Goal: Task Accomplishment & Management: Complete application form

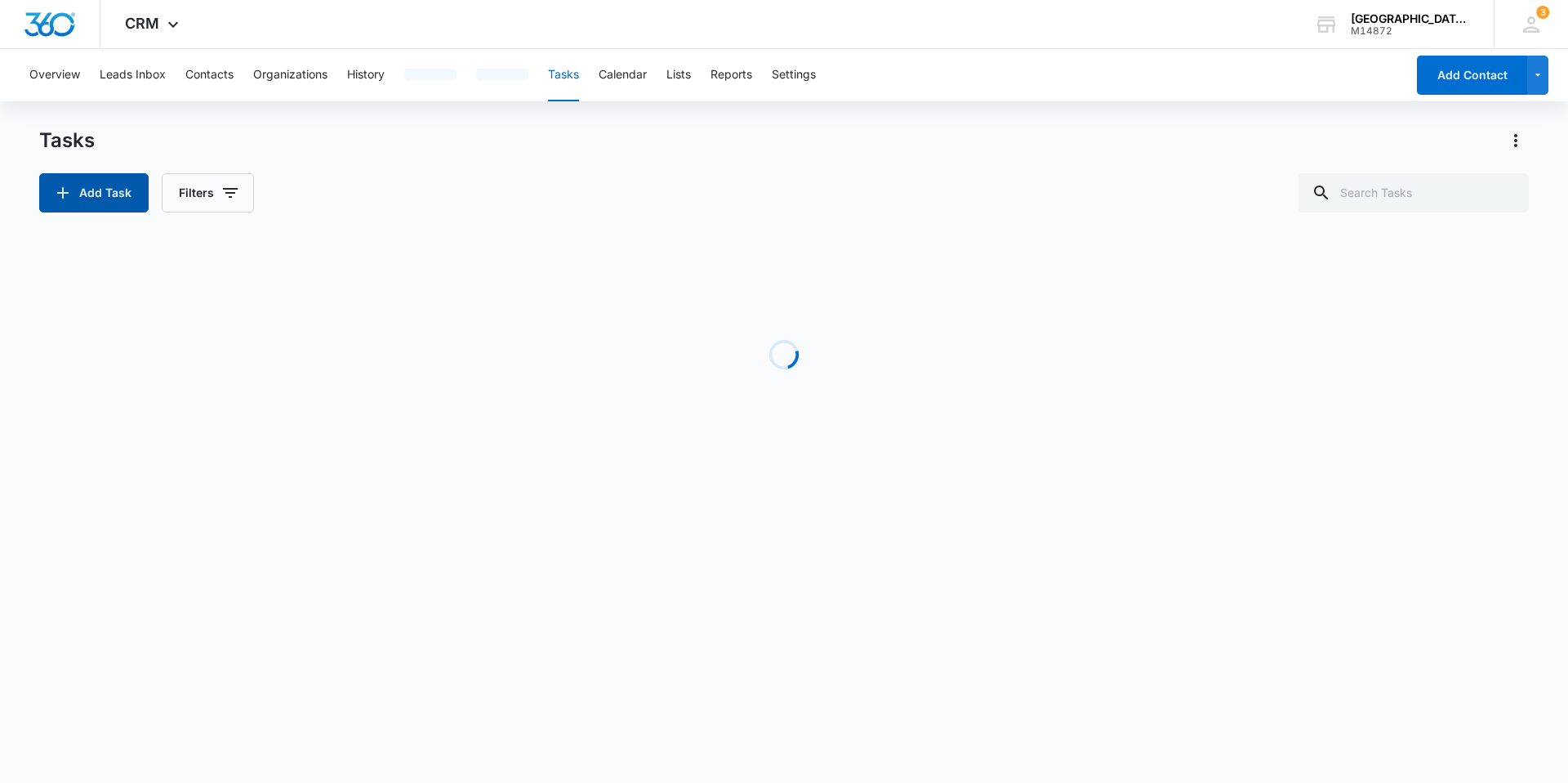
click at [113, 188] on button "Add Task" at bounding box center [94, 192] width 109 height 39
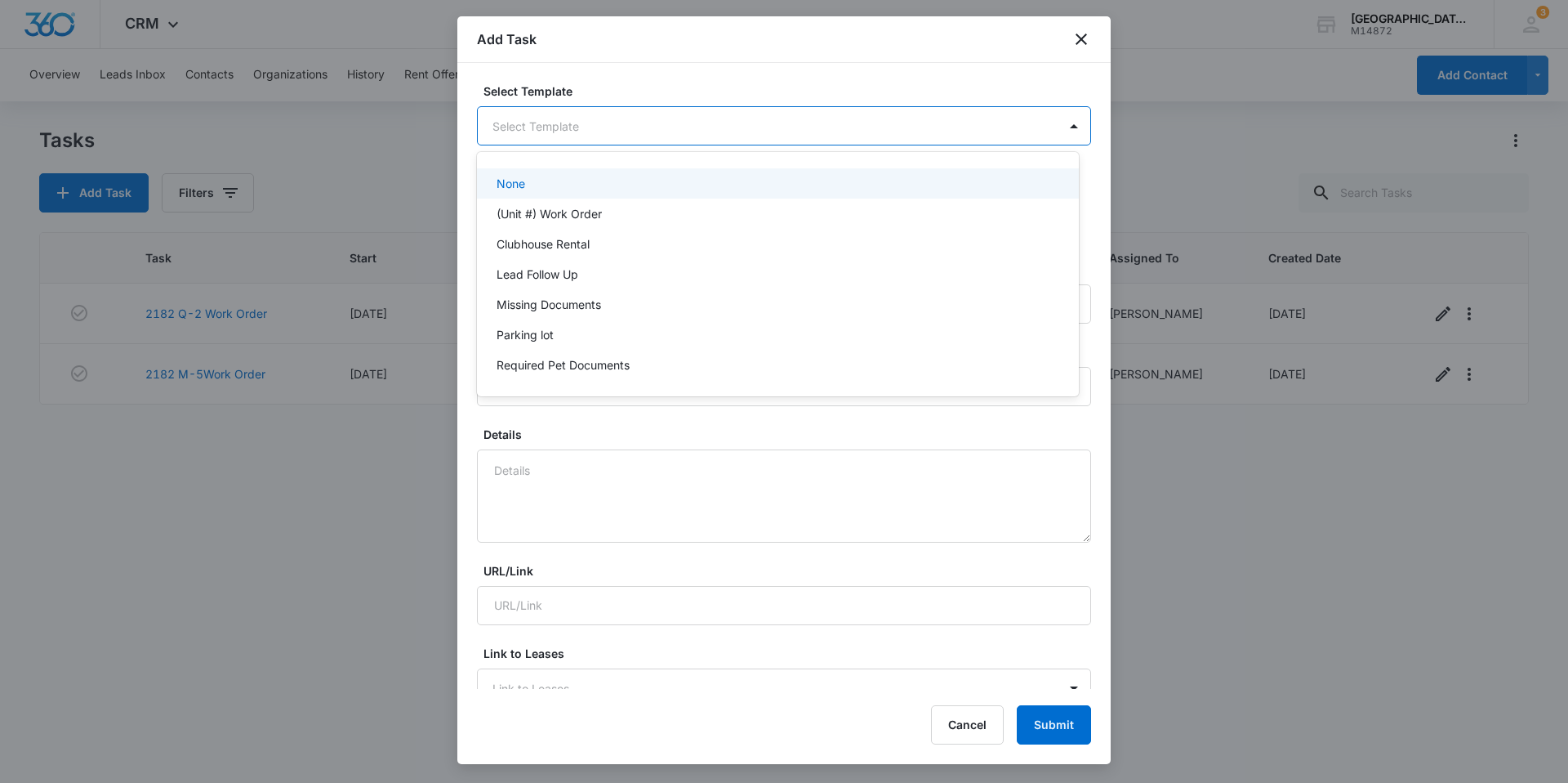
click at [672, 115] on body "CRM Apps Reputation Websites Forms CRM Email Social Content Ads Intelligence Fi…" at bounding box center [784, 392] width 1568 height 783
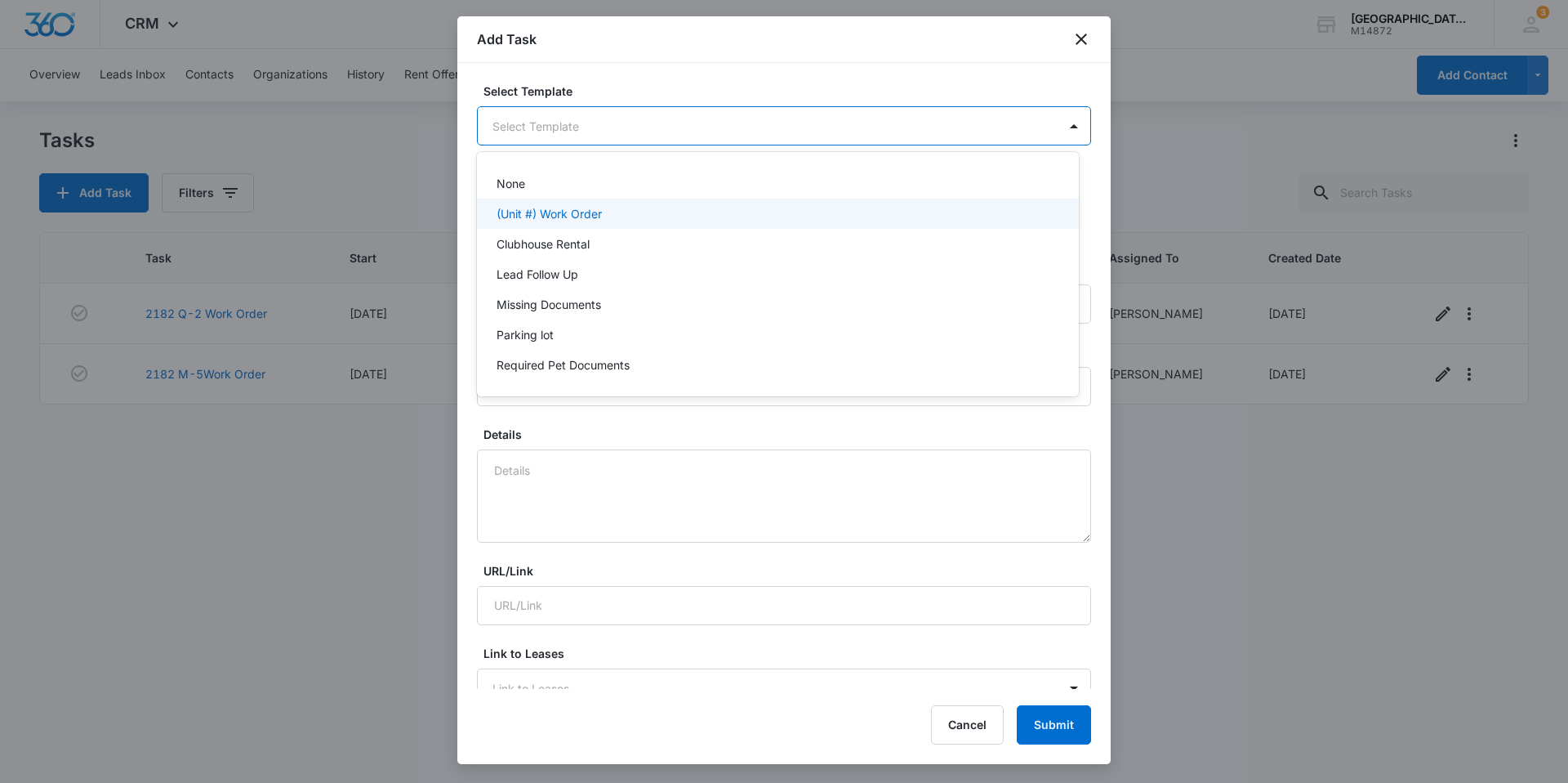
click at [659, 200] on div "(Unit #) Work Order" at bounding box center [777, 213] width 602 height 30
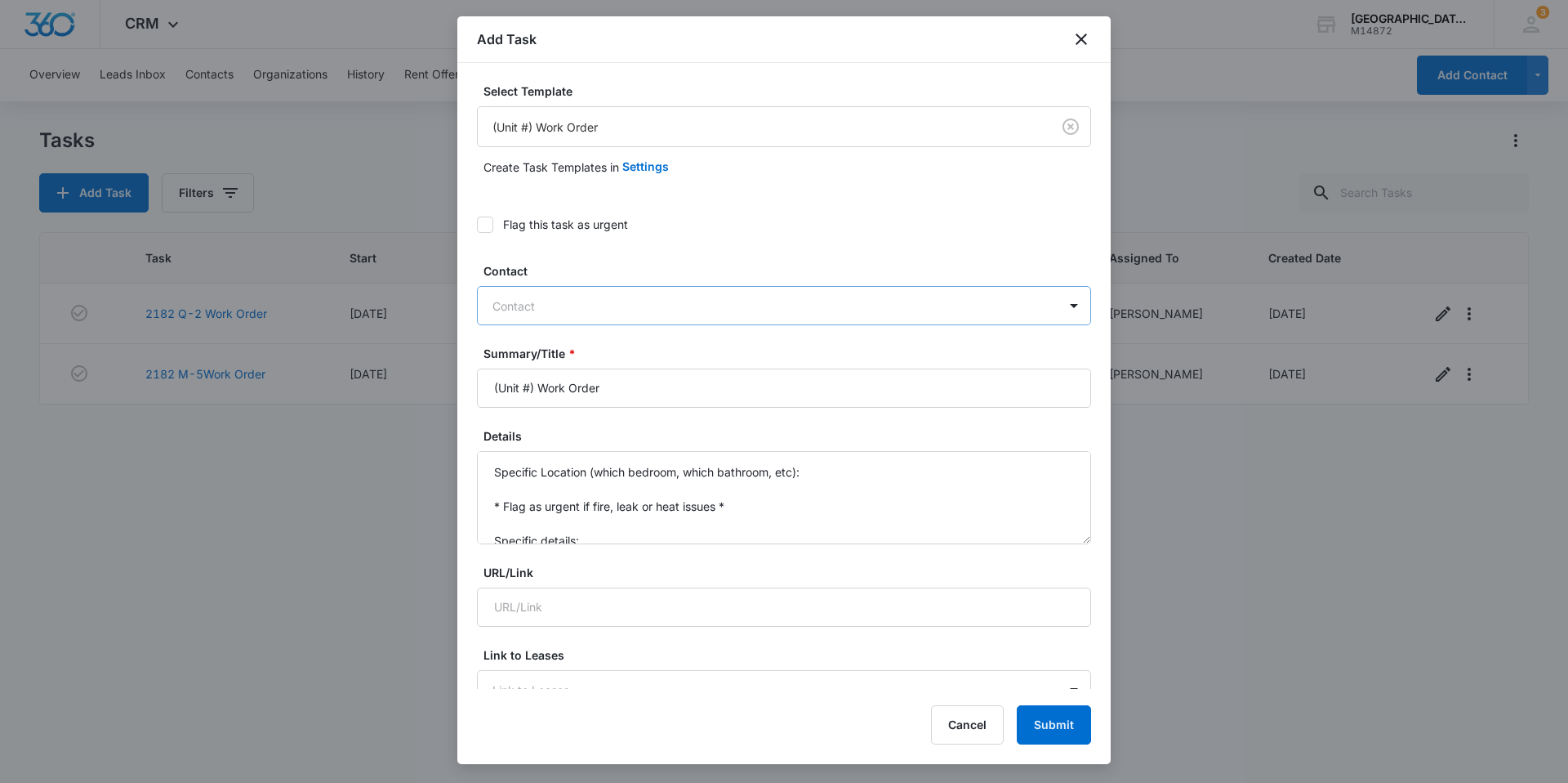
click at [668, 318] on div "Contact" at bounding box center [767, 306] width 580 height 36
type input "BRID"
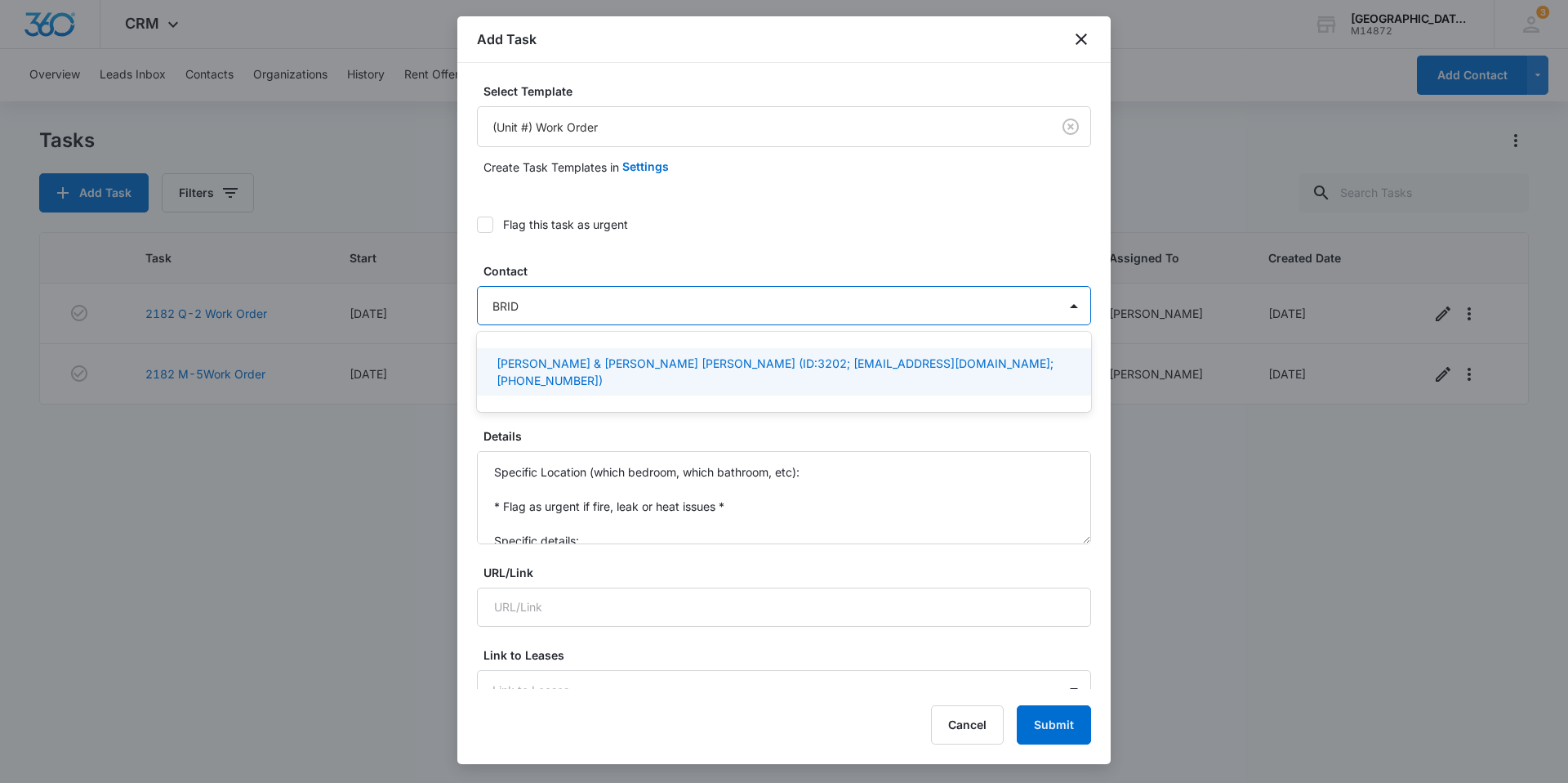
click at [679, 358] on p "[PERSON_NAME] & [PERSON_NAME] [PERSON_NAME] (ID:3202; [EMAIL_ADDRESS][DOMAIN_NA…" at bounding box center [783, 371] width 572 height 35
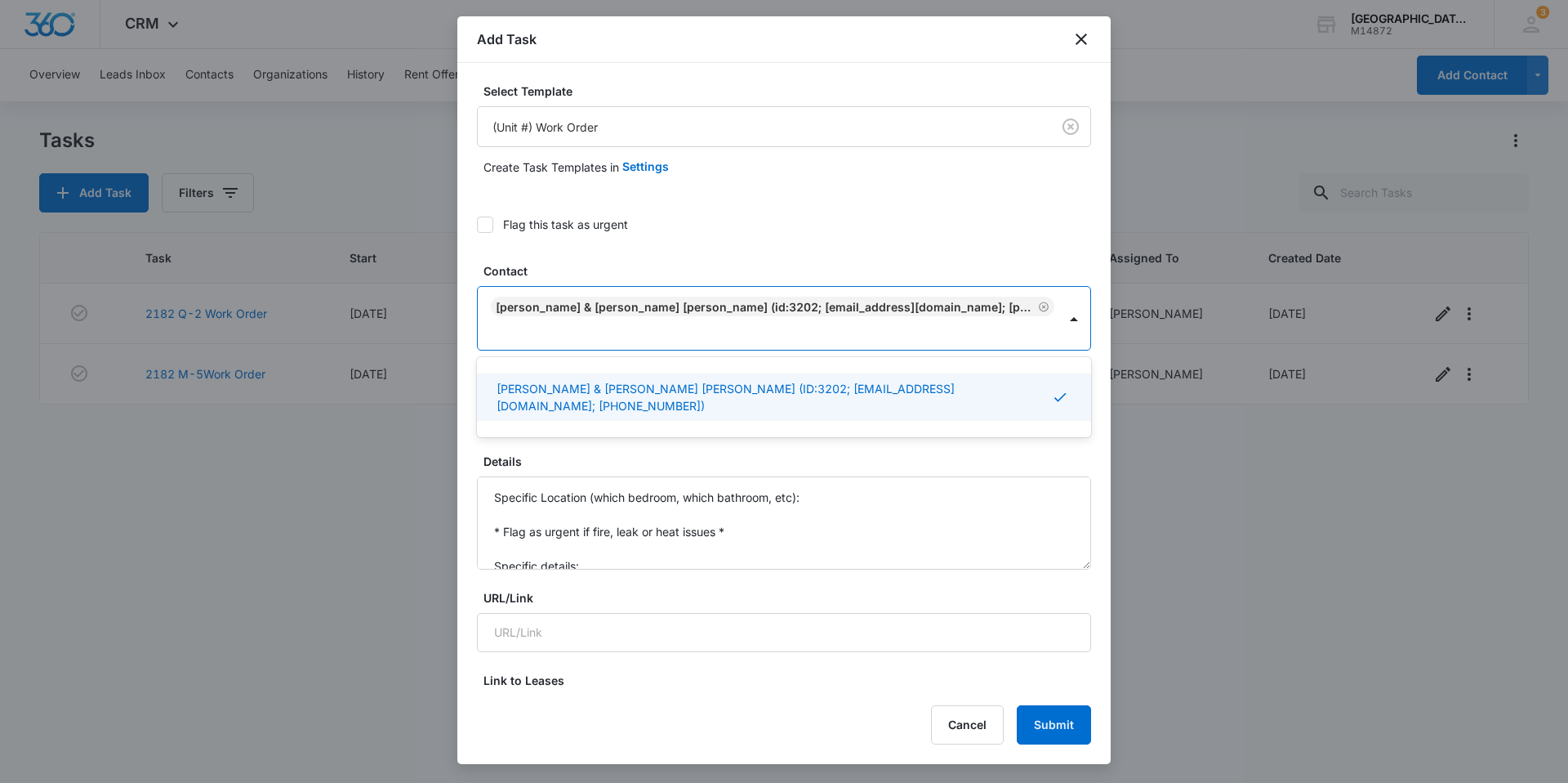
click at [595, 453] on label "Details" at bounding box center [790, 461] width 614 height 17
click at [595, 476] on textarea "Specific Location (which bedroom, which bathroom, etc): * Flag as urgent if fir…" at bounding box center [784, 523] width 614 height 93
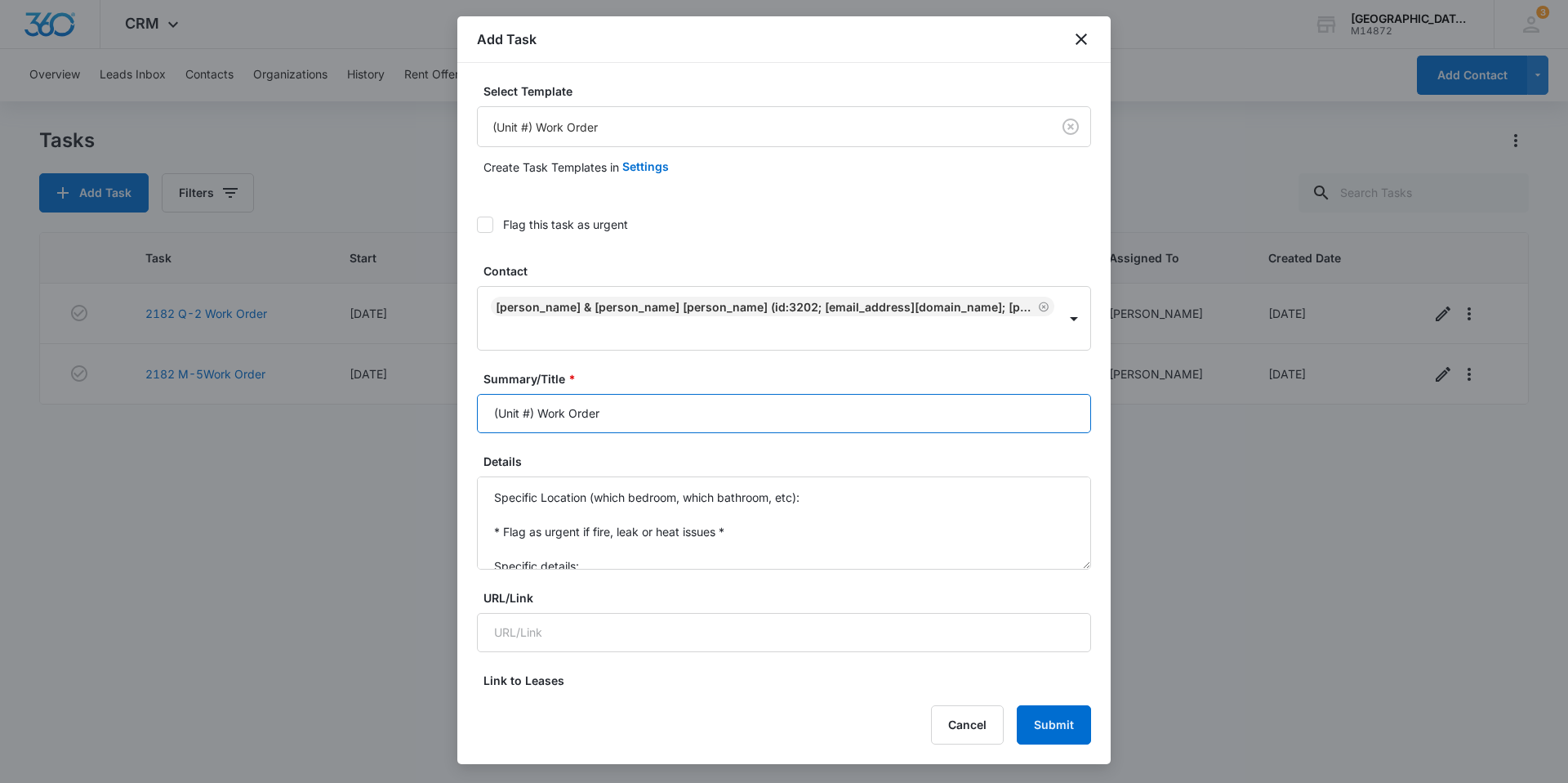
drag, startPoint x: 539, startPoint y: 410, endPoint x: 415, endPoint y: 418, distance: 124.3
click at [415, 418] on body "CRM Apps Reputation Websites Forms CRM Email Social Content Ads Intelligence Fi…" at bounding box center [784, 392] width 1568 height 783
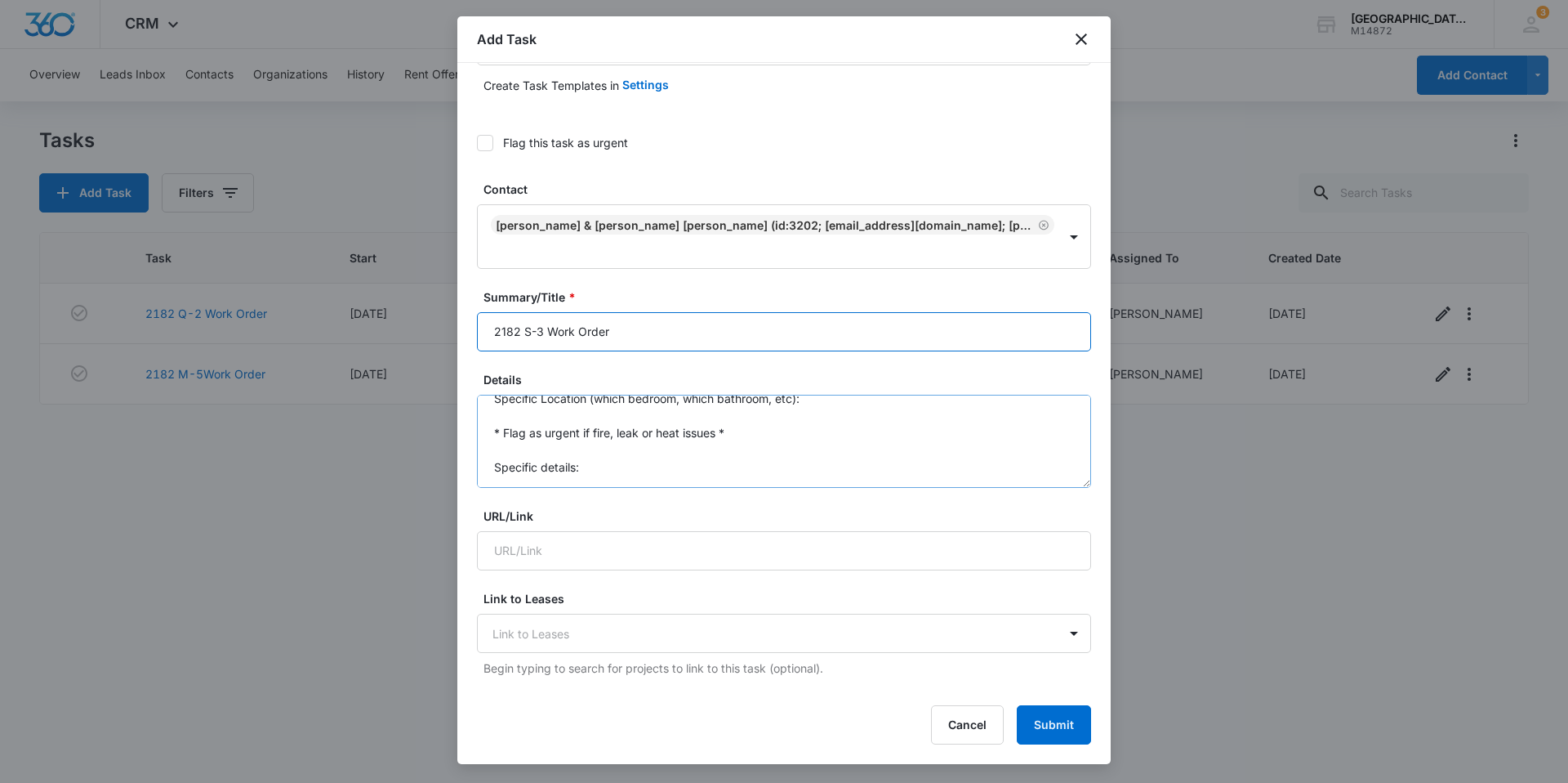
scroll to position [35, 0]
type input "2182 S-3 Work Order"
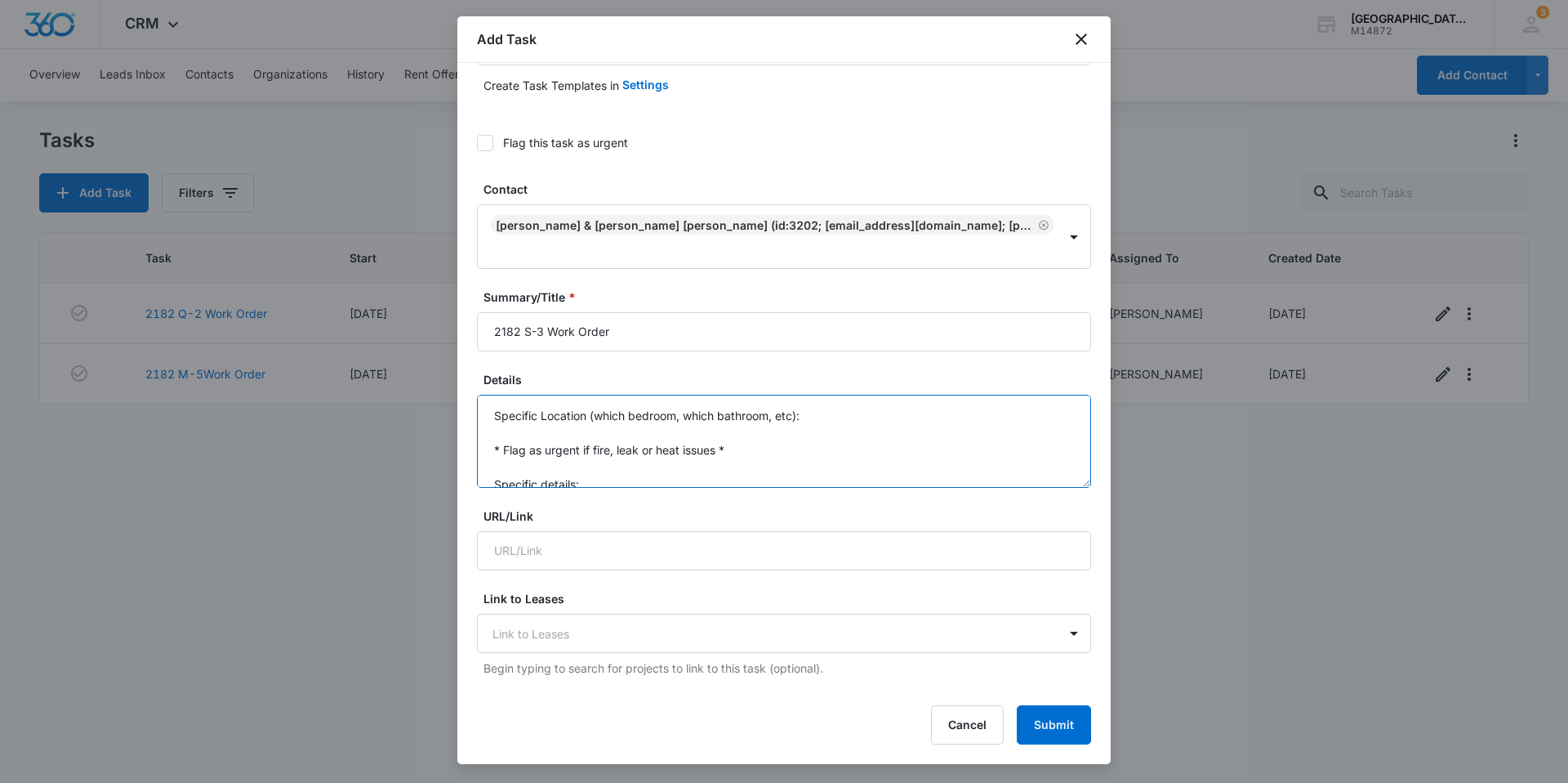
drag, startPoint x: 513, startPoint y: 472, endPoint x: 475, endPoint y: 343, distance: 134.5
click at [475, 343] on div "Select Template (Unit #) Work Order Create Task Templates in Settings Flag this…" at bounding box center [784, 375] width 653 height 625
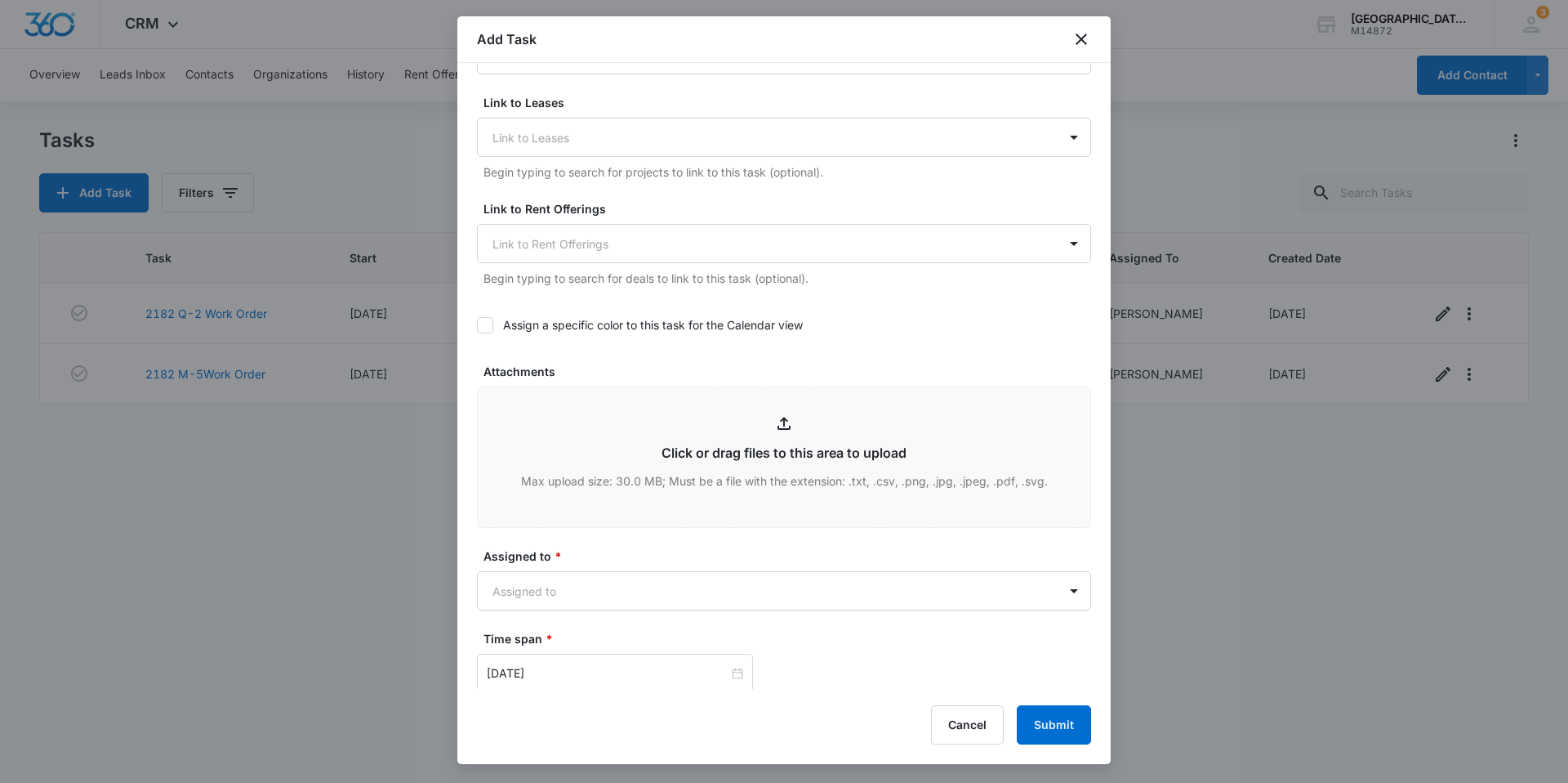
scroll to position [736, 0]
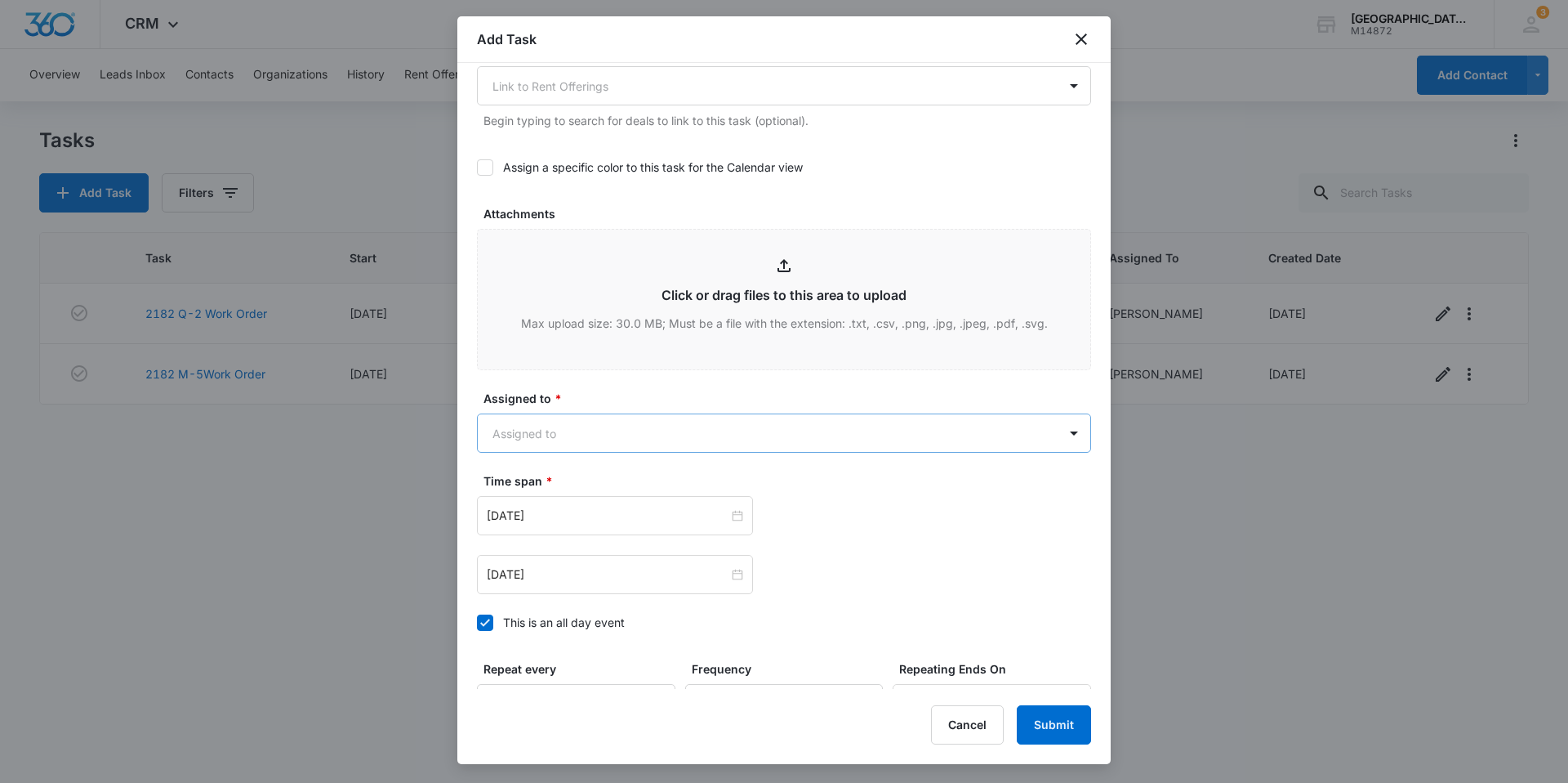
type textarea "Water dispenser on fridge not working, please check before we call [PERSON_NAME]"
click at [624, 433] on body "CRM Apps Reputation Websites Forms CRM Email Social Content Ads Intelligence Fi…" at bounding box center [784, 392] width 1568 height 783
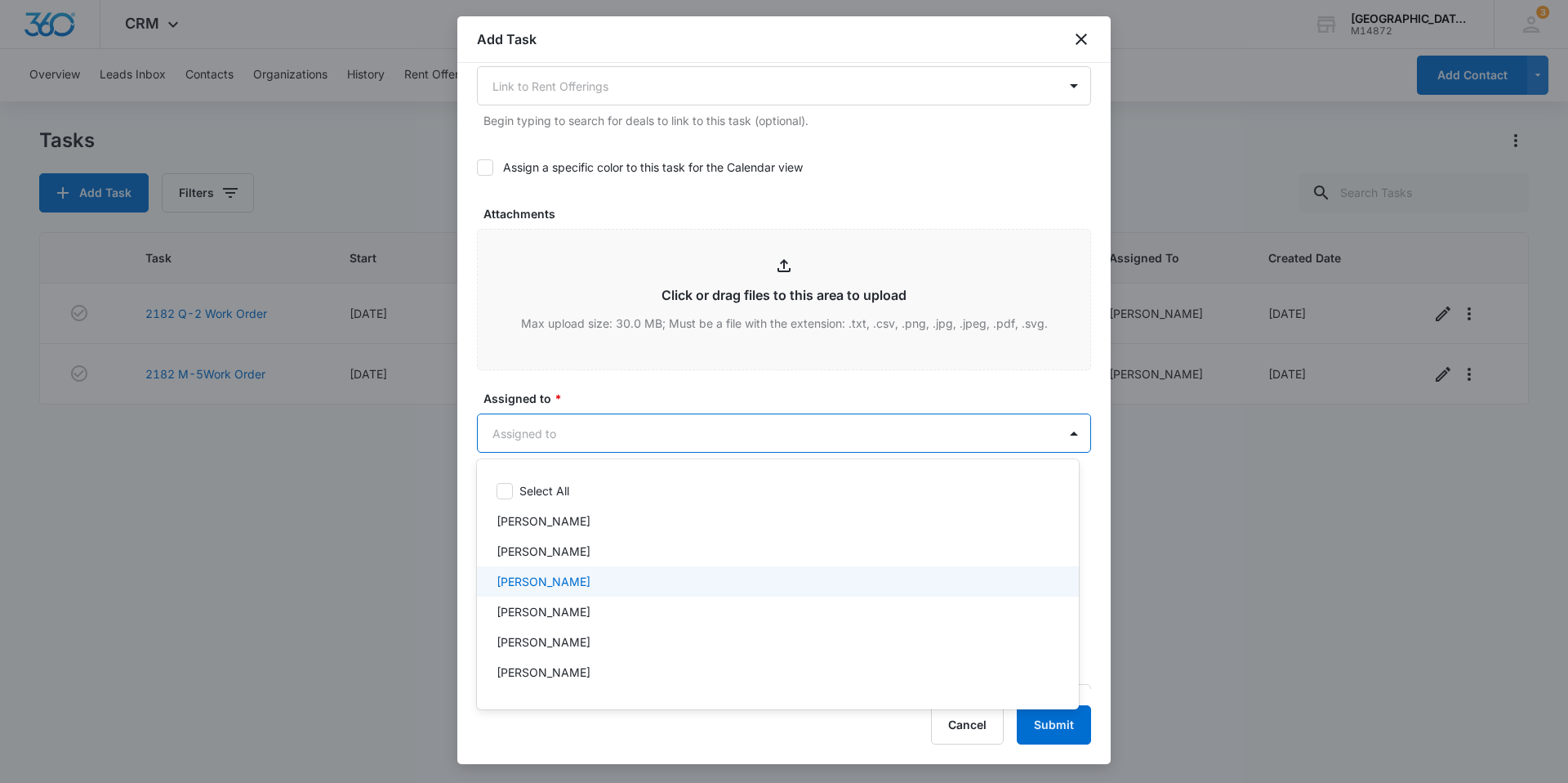
scroll to position [163, 0]
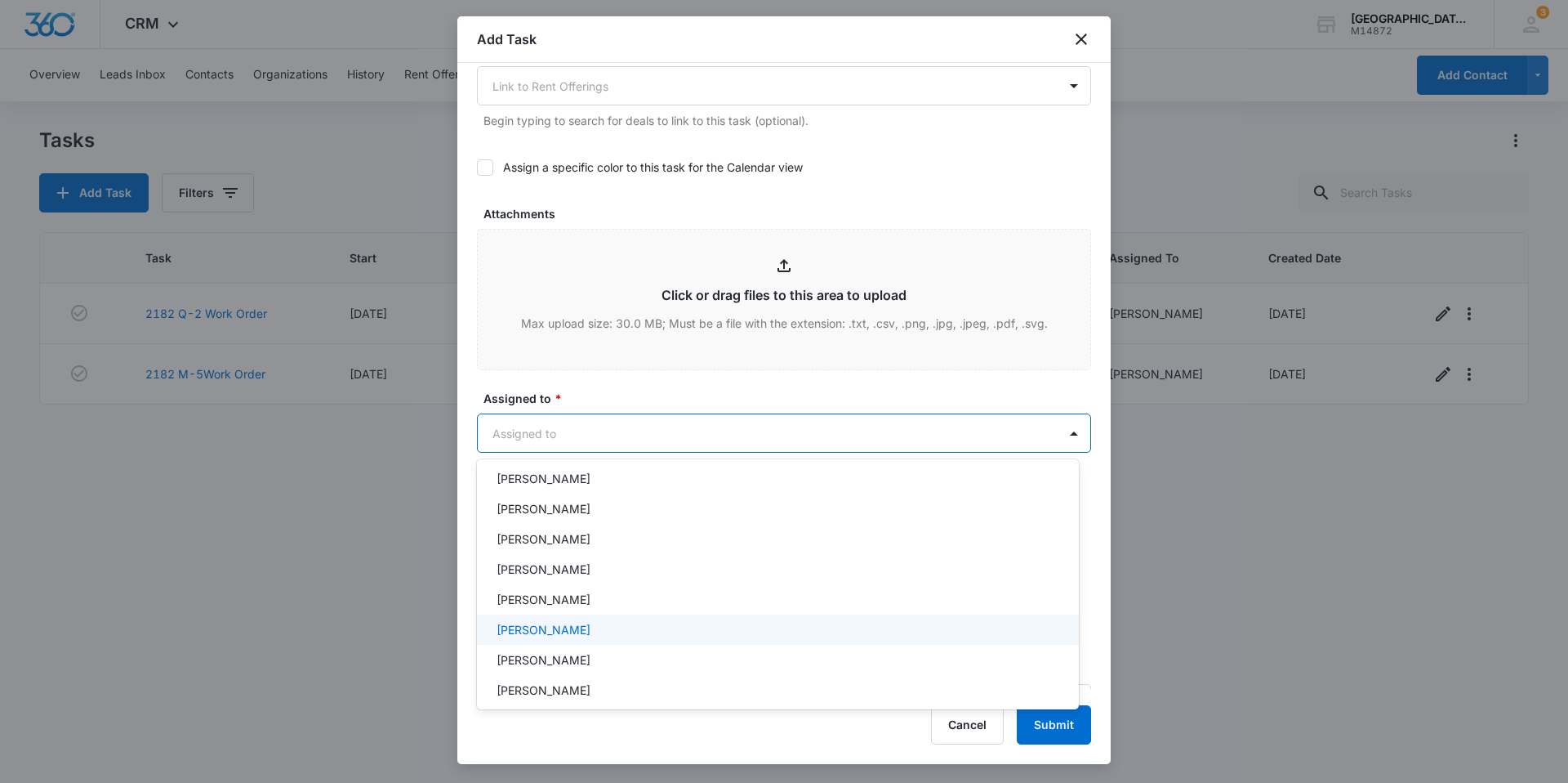
drag, startPoint x: 624, startPoint y: 617, endPoint x: 637, endPoint y: 464, distance: 153.6
click at [624, 616] on div "[PERSON_NAME]" at bounding box center [777, 629] width 602 height 30
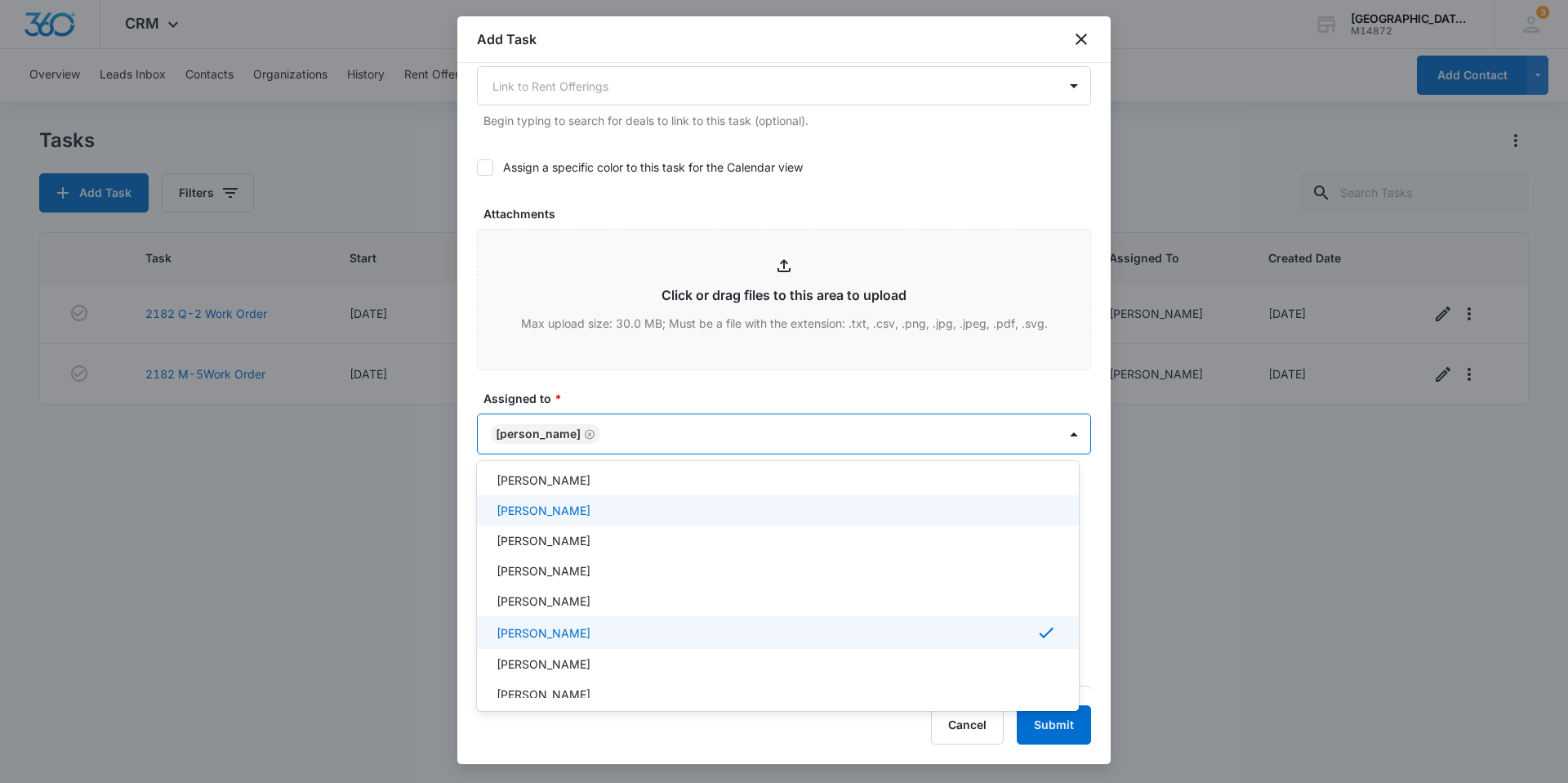
click at [642, 393] on div at bounding box center [784, 392] width 1568 height 783
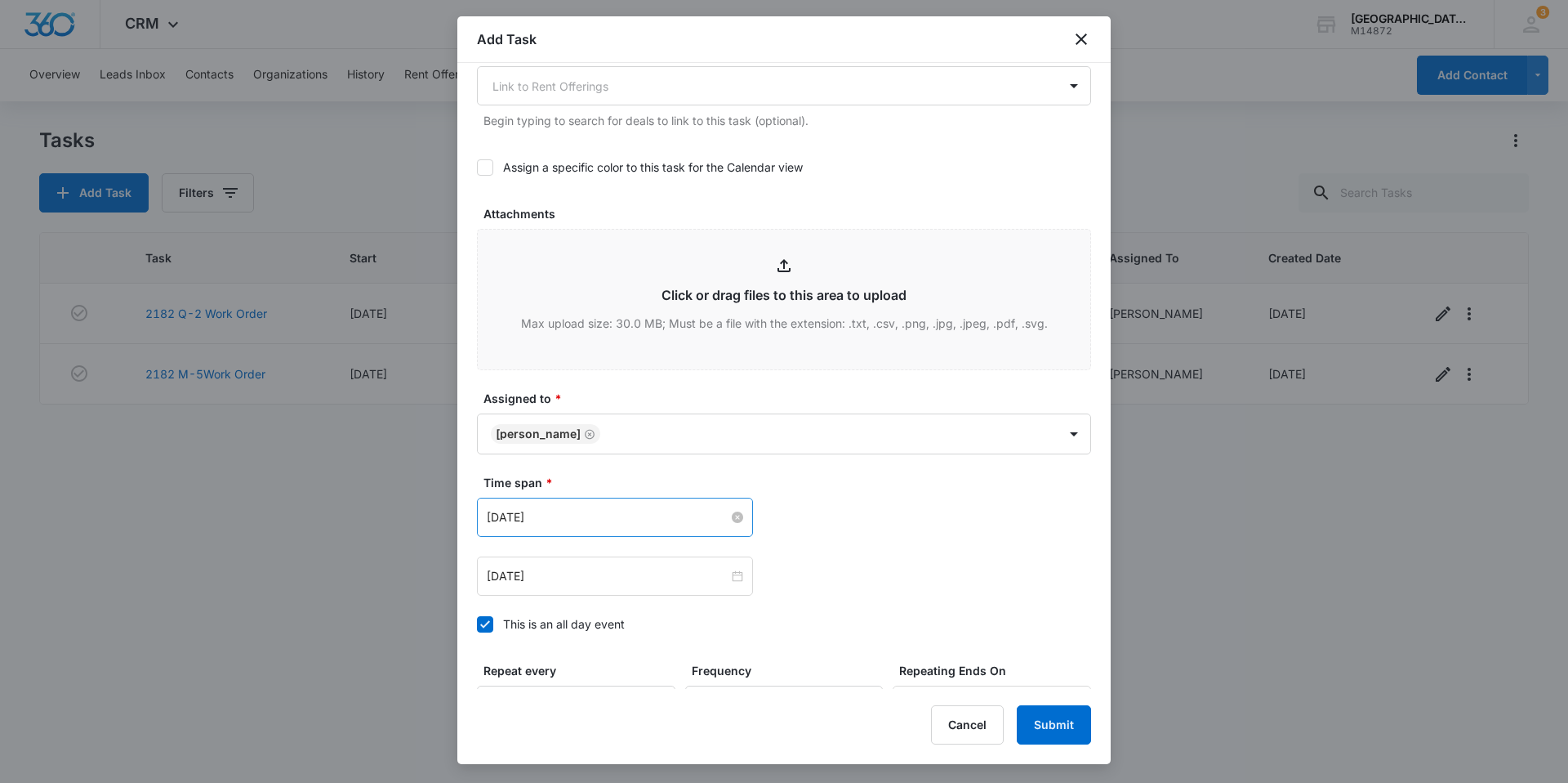
click at [620, 517] on input "[DATE]" at bounding box center [608, 517] width 242 height 18
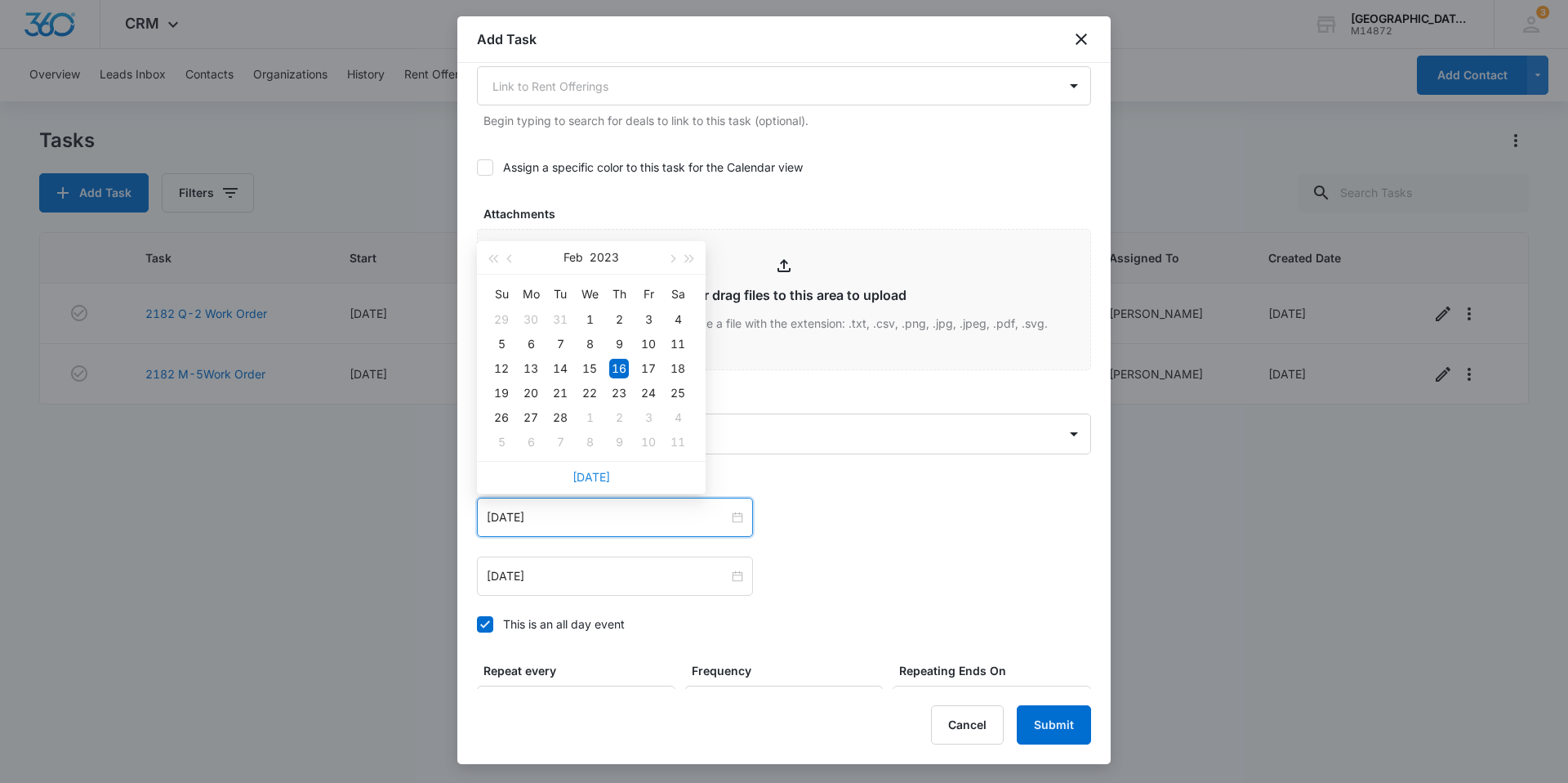
click at [588, 474] on link "[DATE]" at bounding box center [591, 476] width 37 height 14
type input "[DATE]"
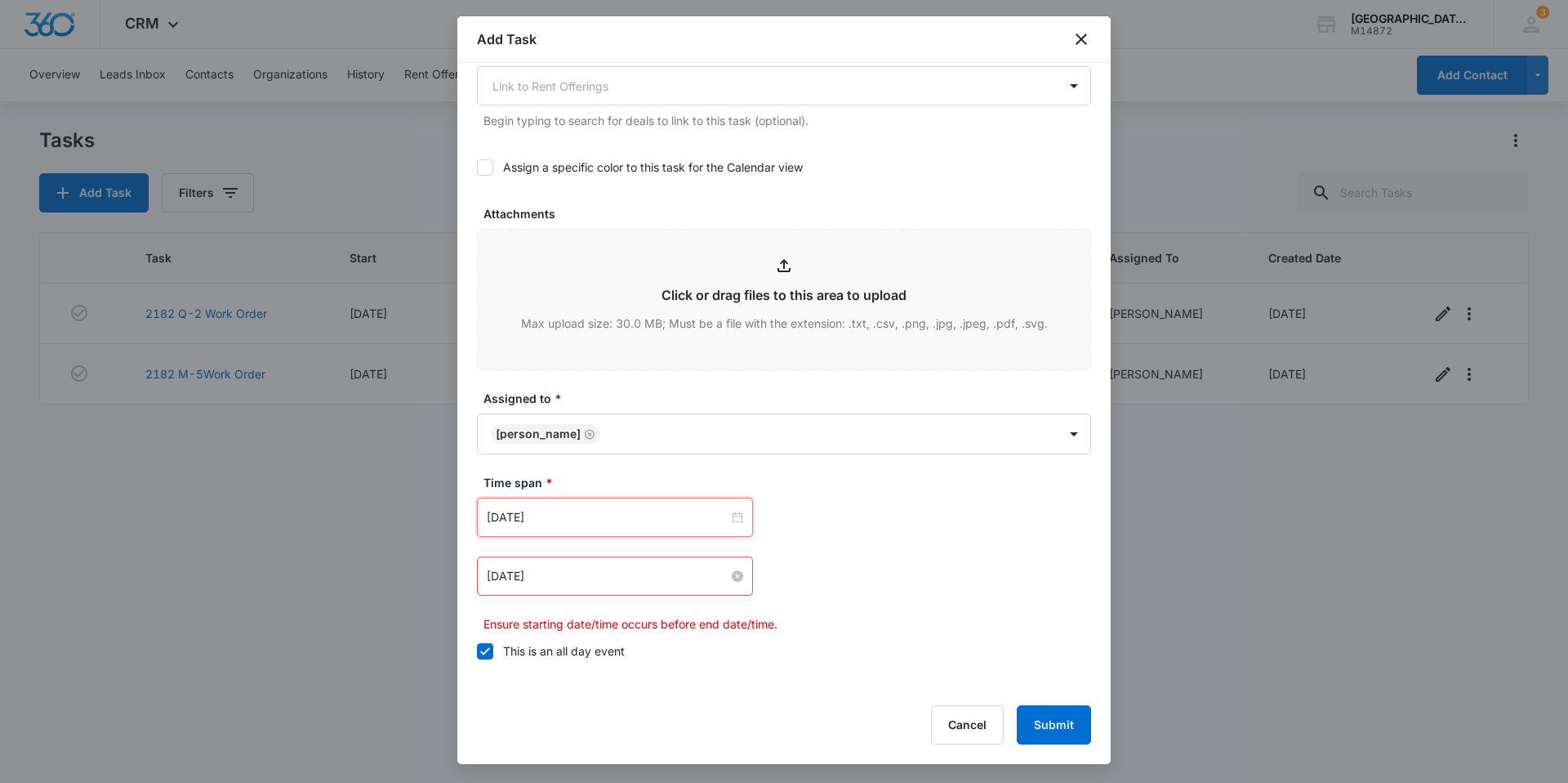
click at [588, 568] on input "[DATE]" at bounding box center [608, 576] width 242 height 18
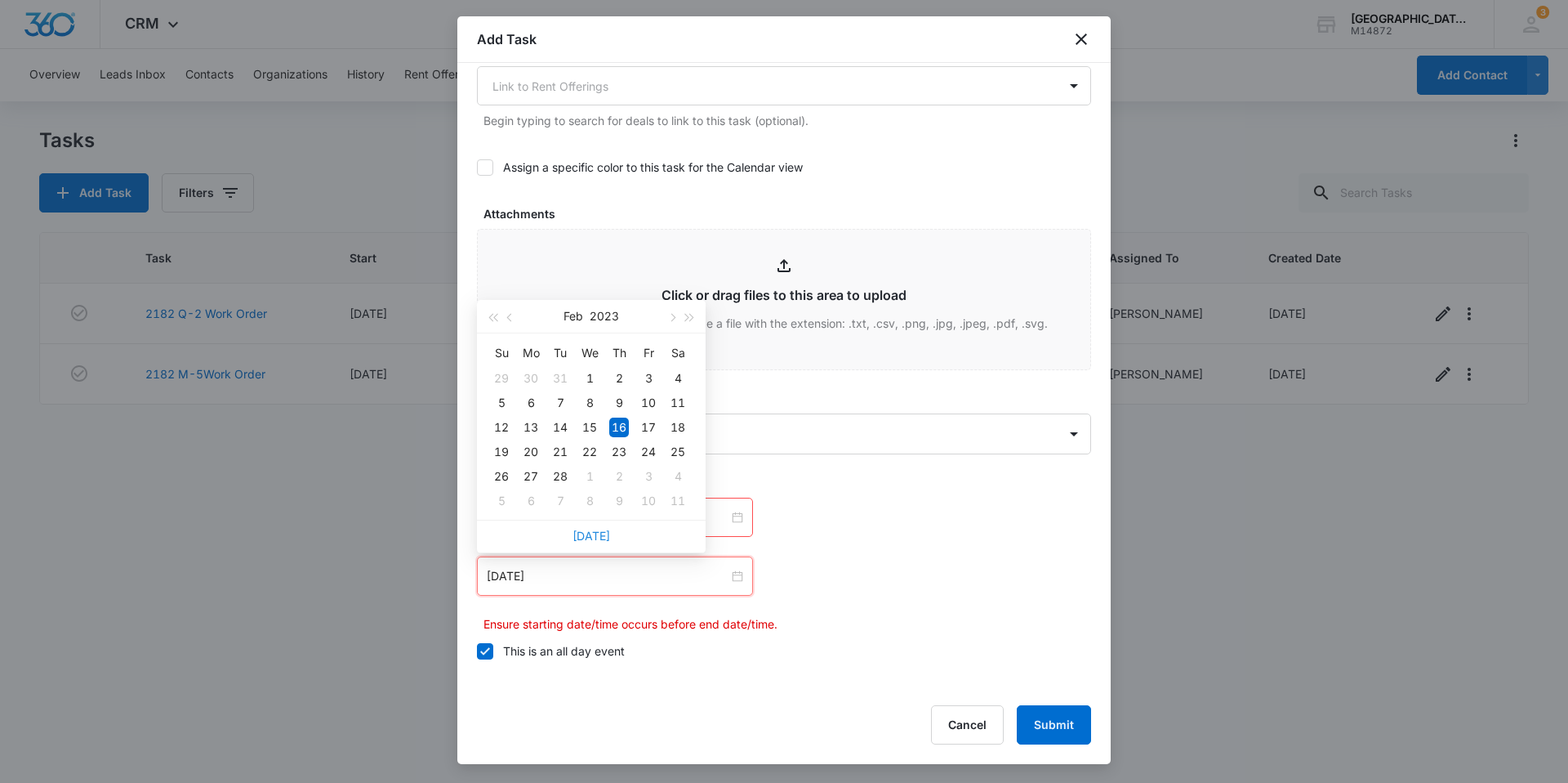
drag, startPoint x: 596, startPoint y: 533, endPoint x: 592, endPoint y: 566, distance: 33.2
click at [596, 534] on link "[DATE]" at bounding box center [591, 535] width 37 height 14
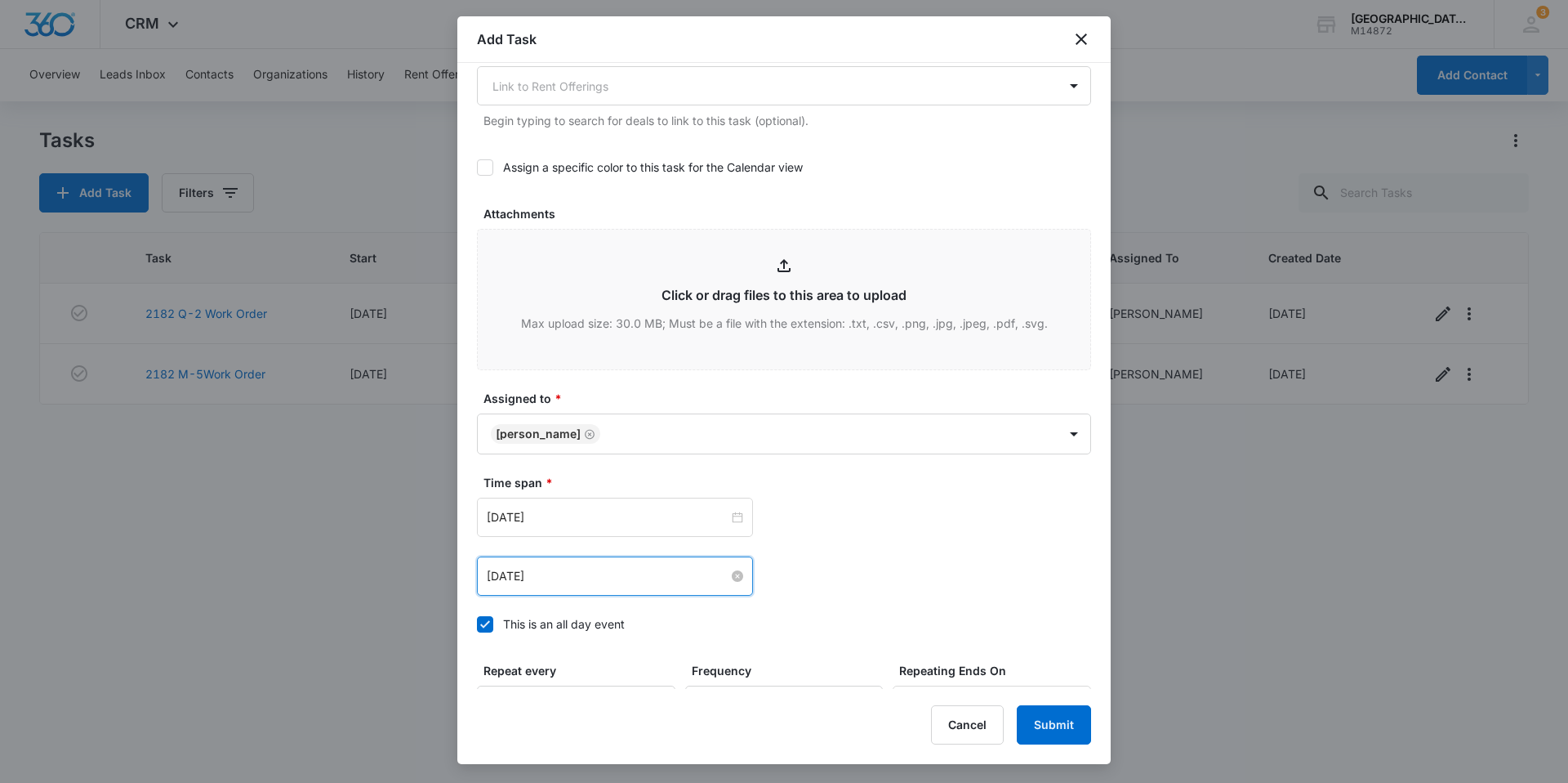
click at [579, 582] on input "[DATE]" at bounding box center [608, 576] width 242 height 18
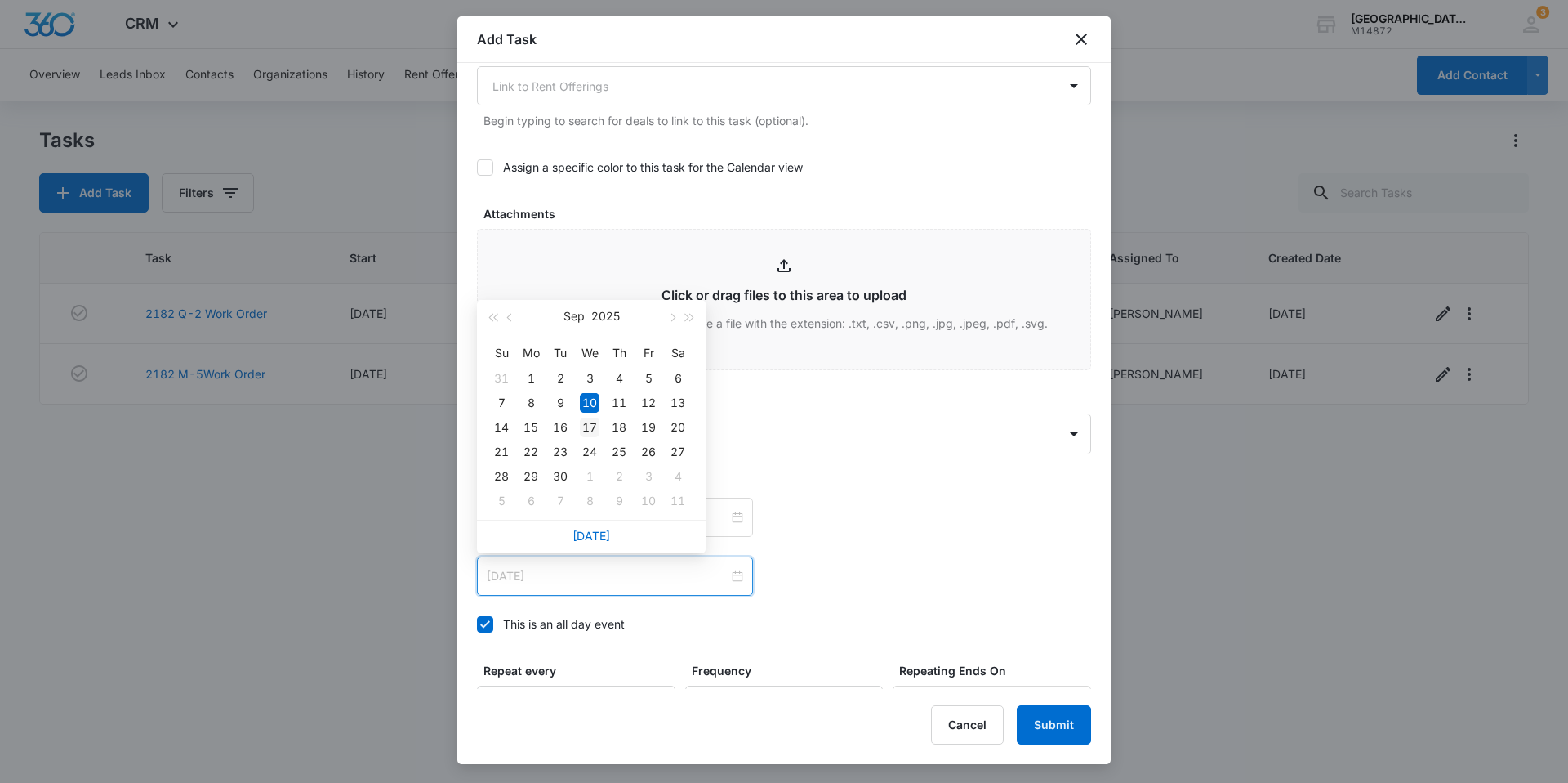
type input "[DATE]"
click at [583, 428] on div "17" at bounding box center [590, 428] width 20 height 20
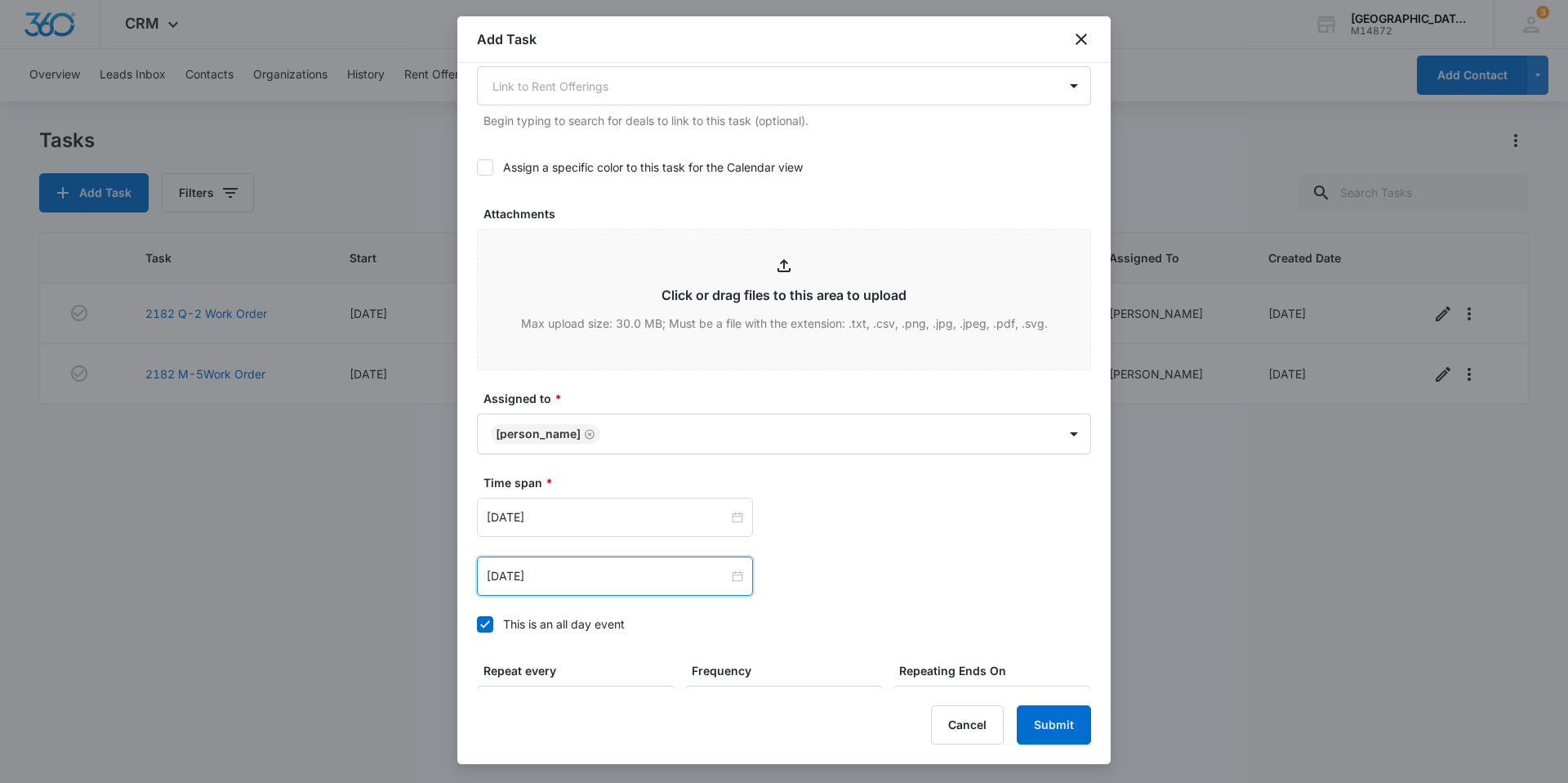
click at [541, 616] on div "This is an all day event" at bounding box center [564, 624] width 122 height 17
click at [477, 625] on input "This is an all day event" at bounding box center [477, 625] width 0 height 0
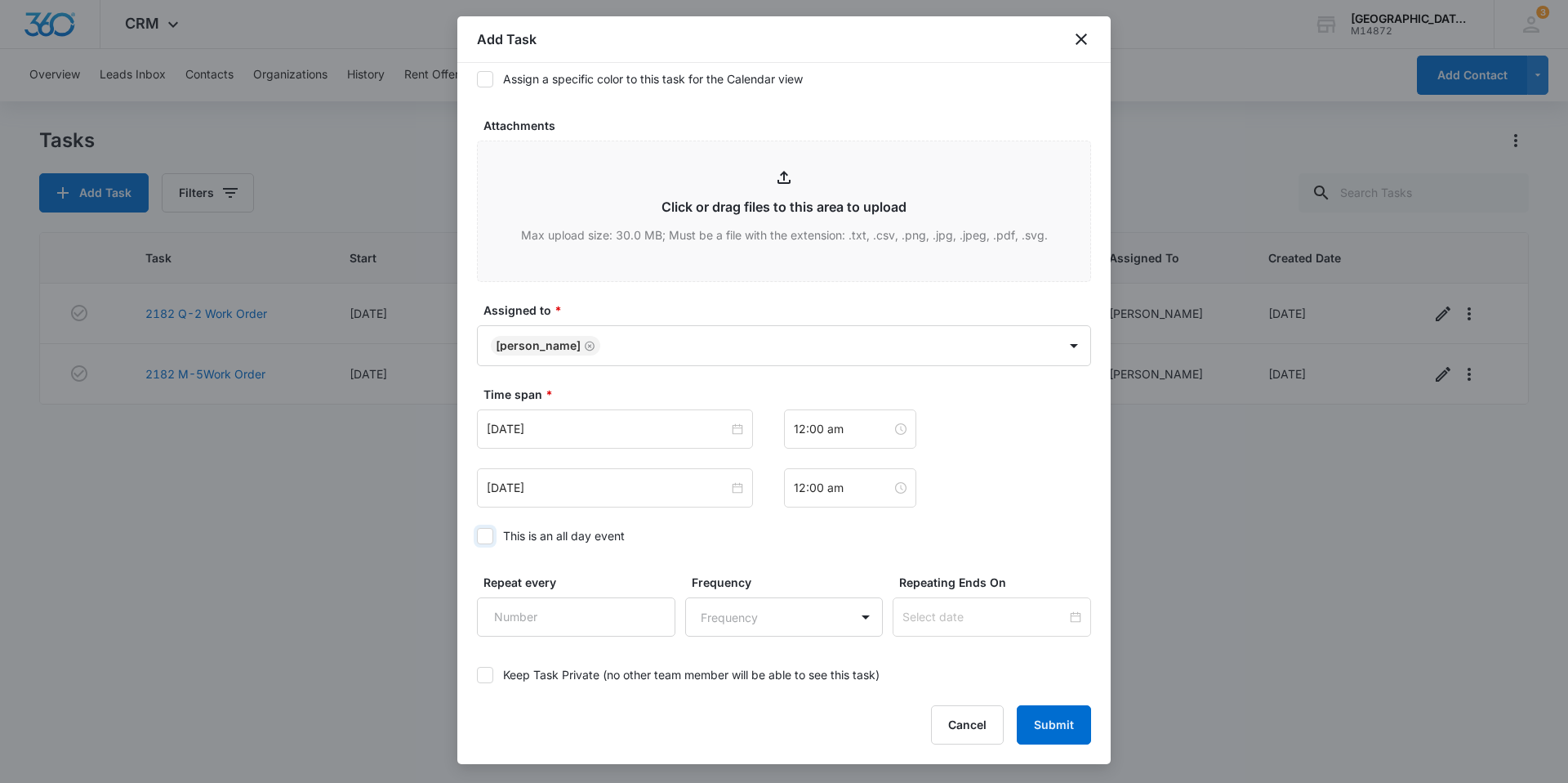
scroll to position [910, 0]
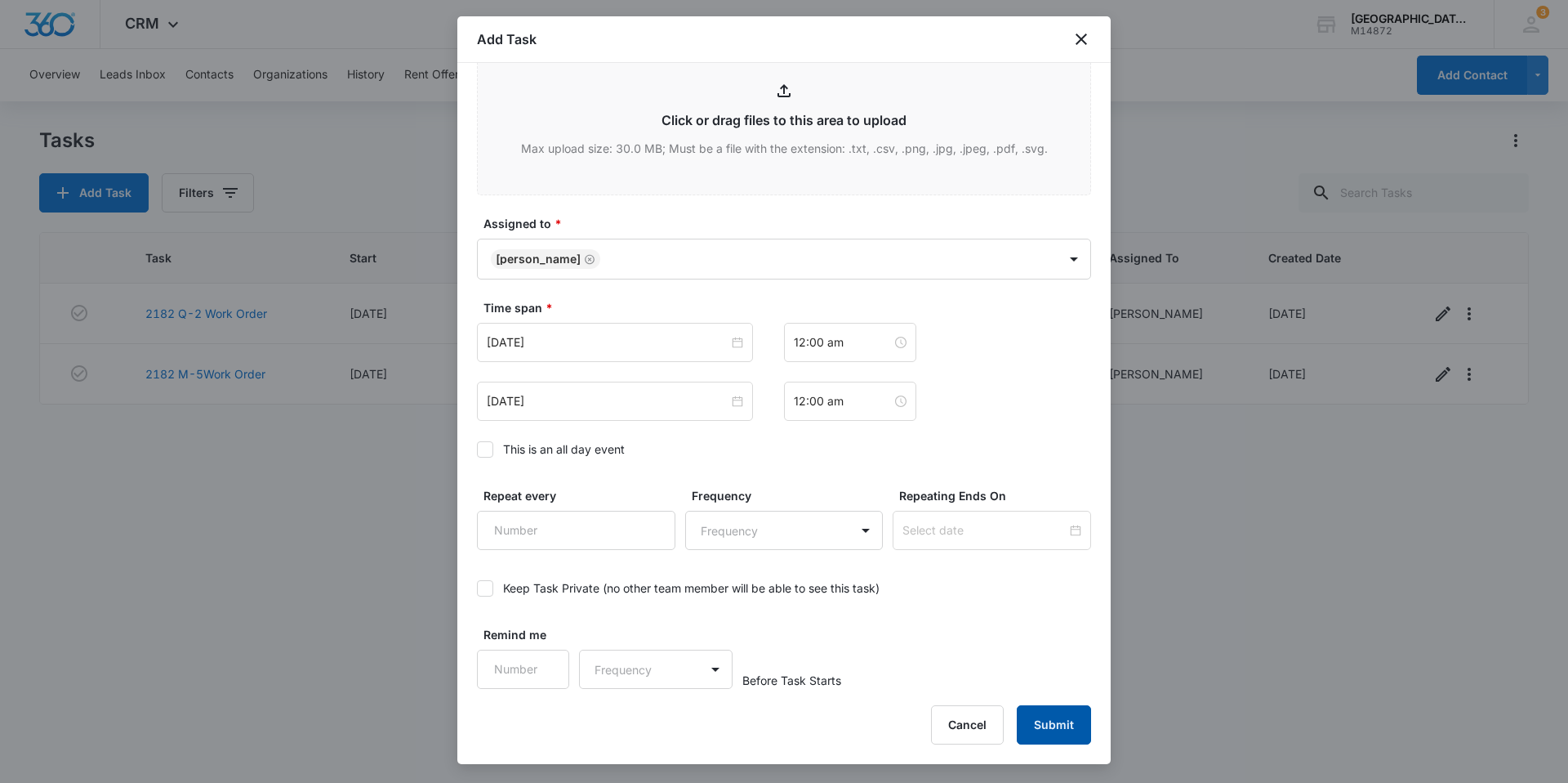
click at [1071, 718] on button "Submit" at bounding box center [1054, 724] width 75 height 39
